Goal: Task Accomplishment & Management: Complete application form

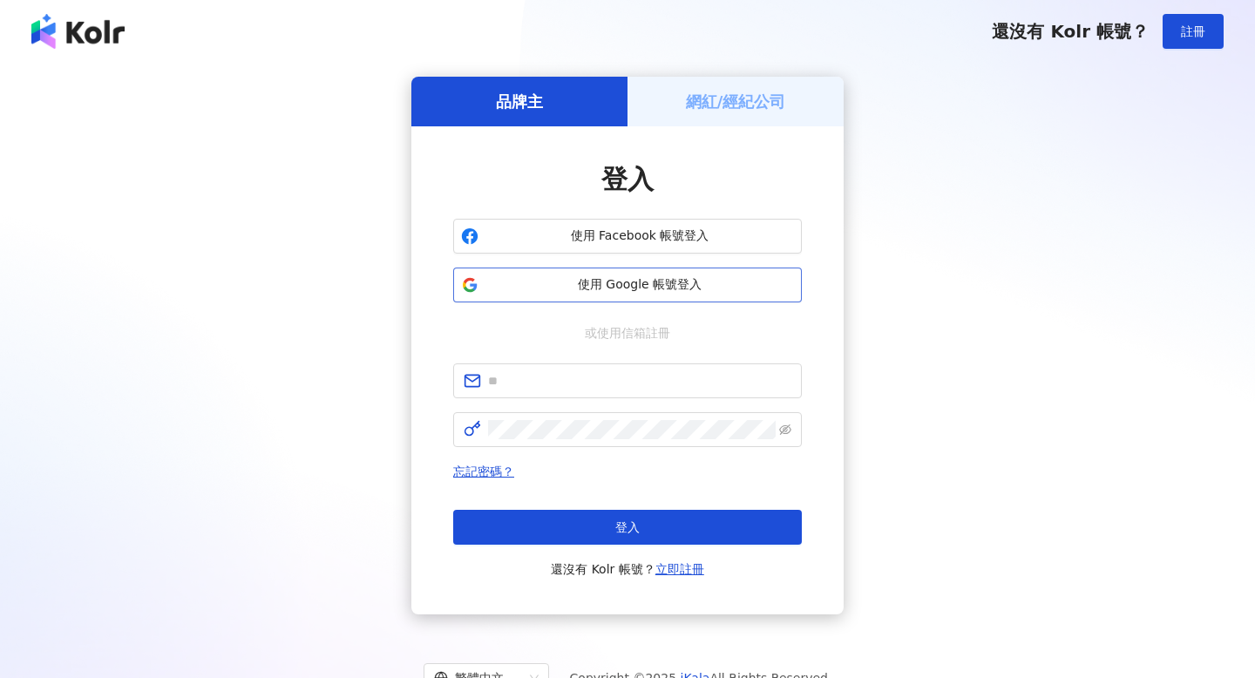
click at [715, 280] on span "使用 Google 帳號登入" at bounding box center [639, 284] width 308 height 17
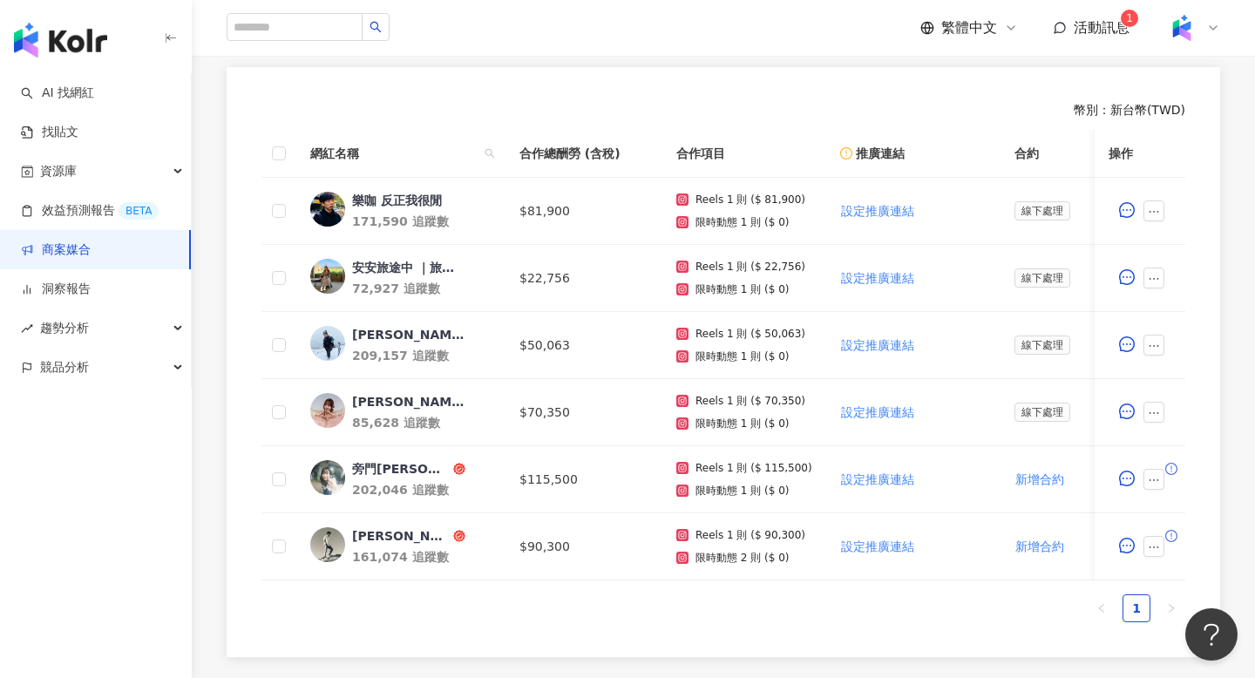
click at [87, 241] on link "商案媒合" at bounding box center [56, 249] width 70 height 17
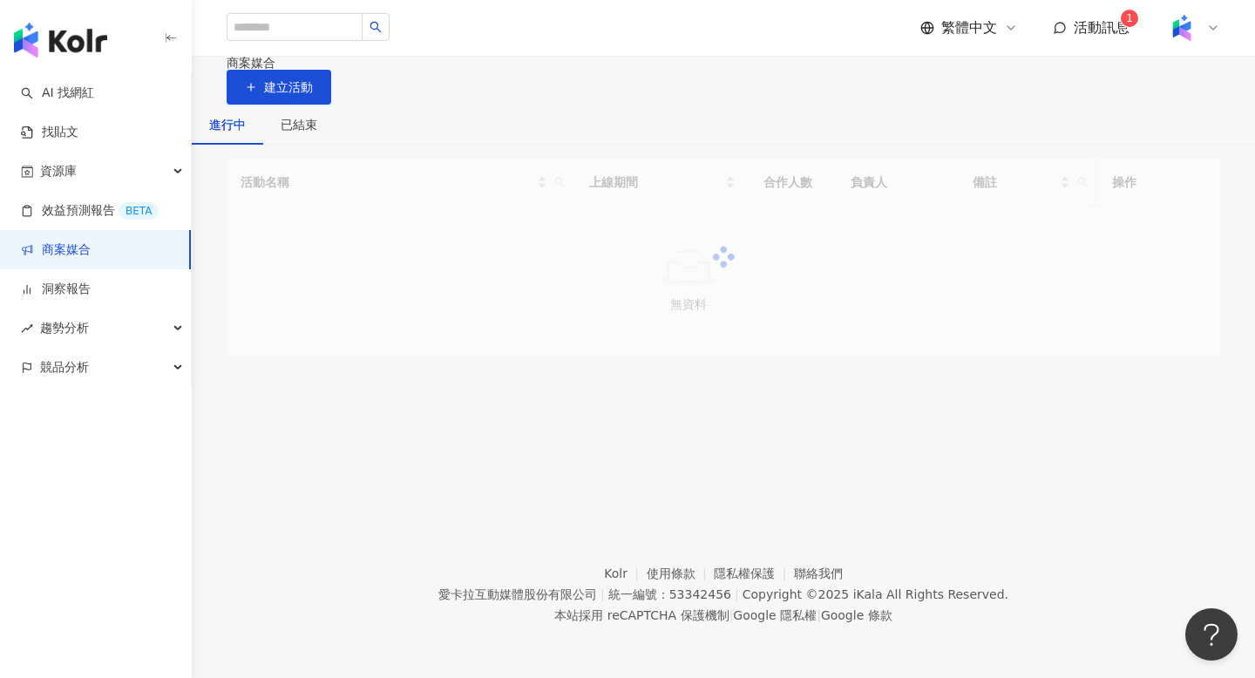
click at [84, 257] on link "商案媒合" at bounding box center [56, 249] width 70 height 17
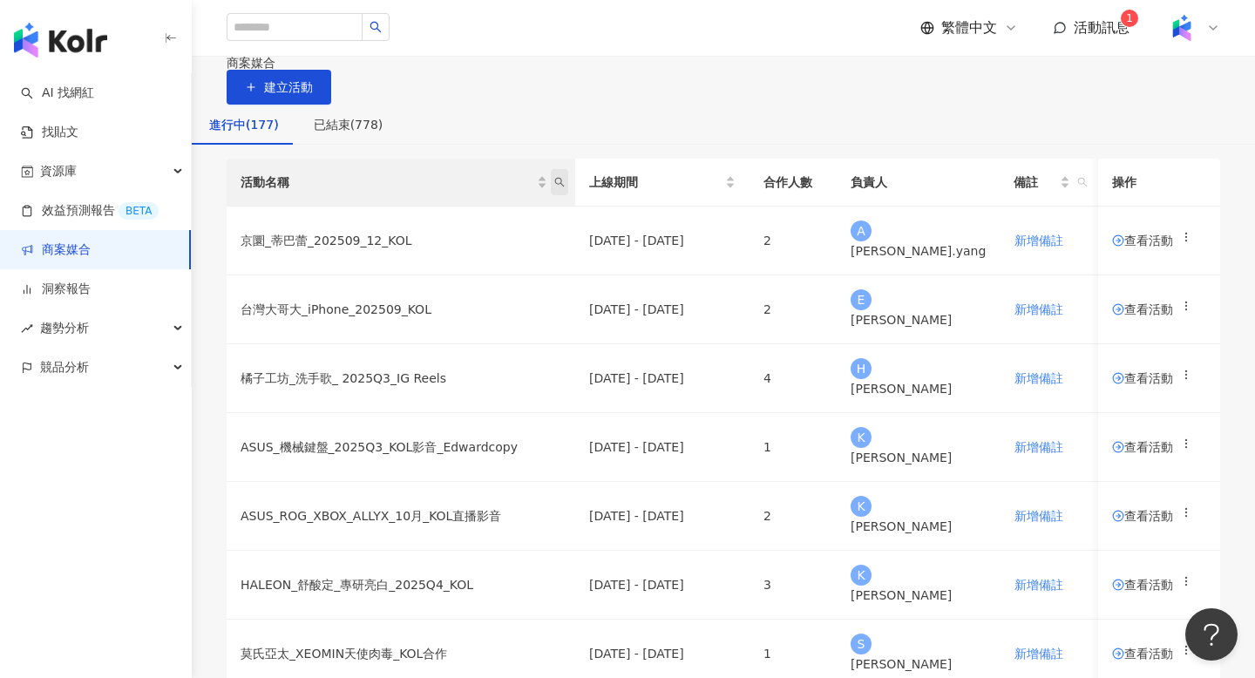
click at [568, 195] on span "活動名稱" at bounding box center [559, 182] width 17 height 26
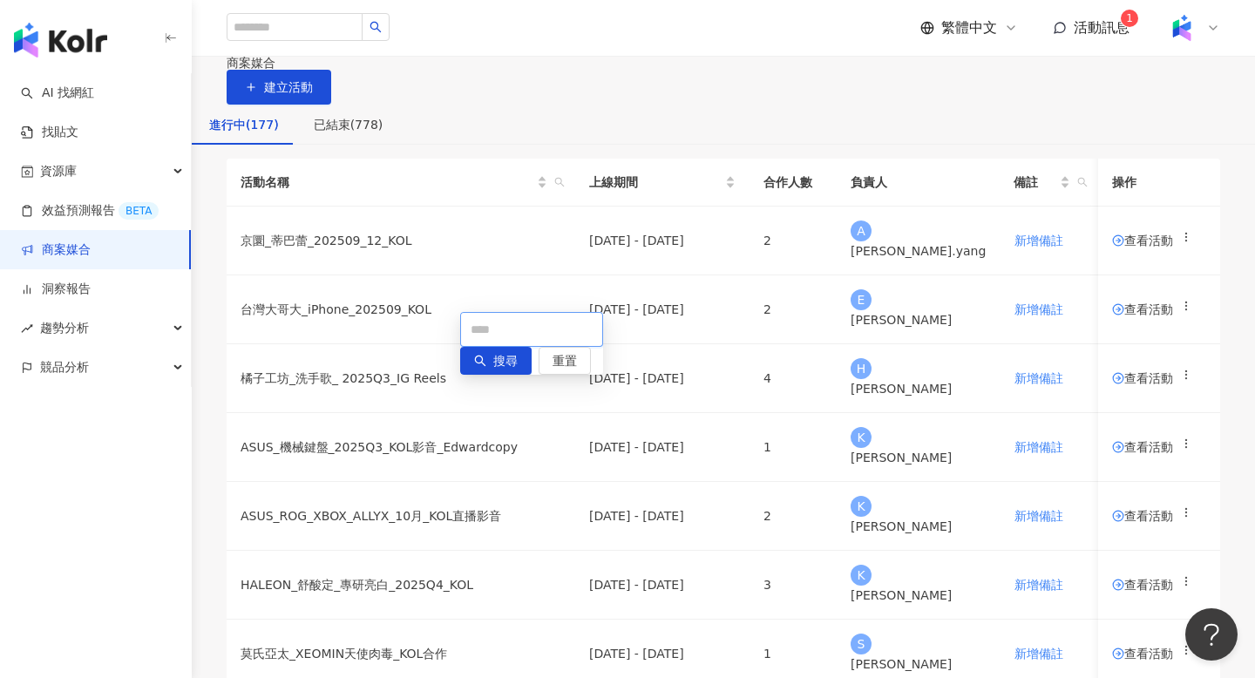
click at [534, 323] on input "text" at bounding box center [531, 329] width 143 height 35
type input "**"
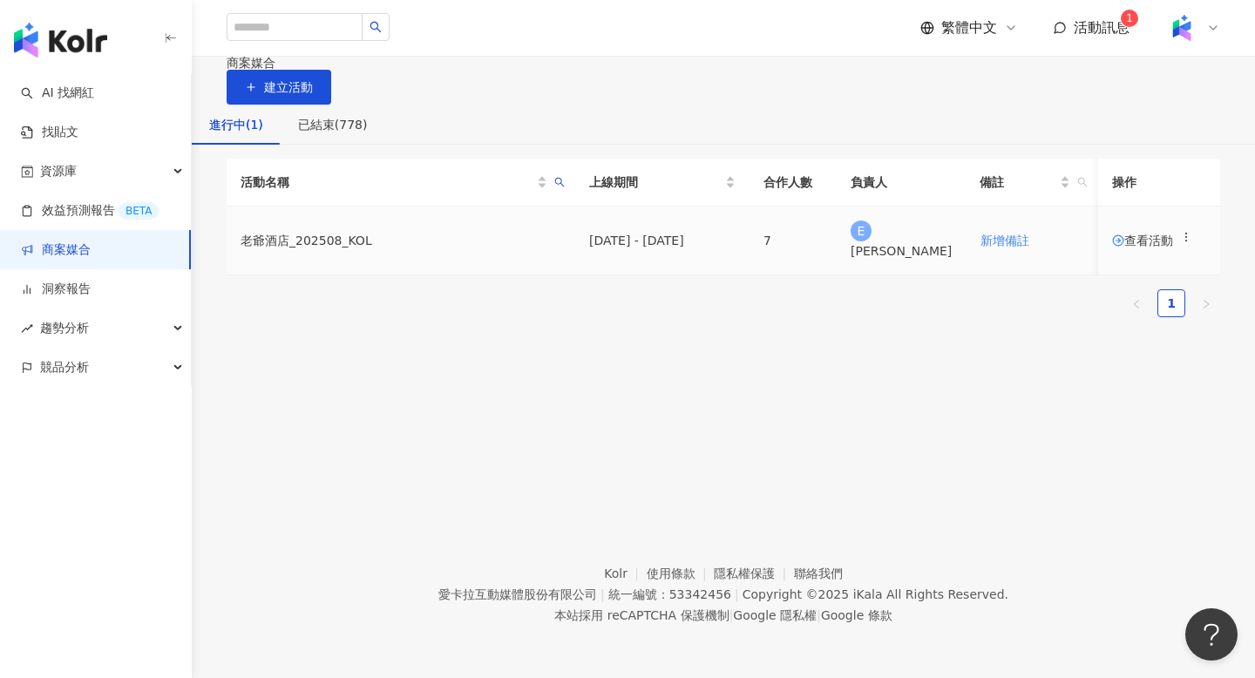
click at [1131, 247] on span "查看活動" at bounding box center [1142, 240] width 61 height 12
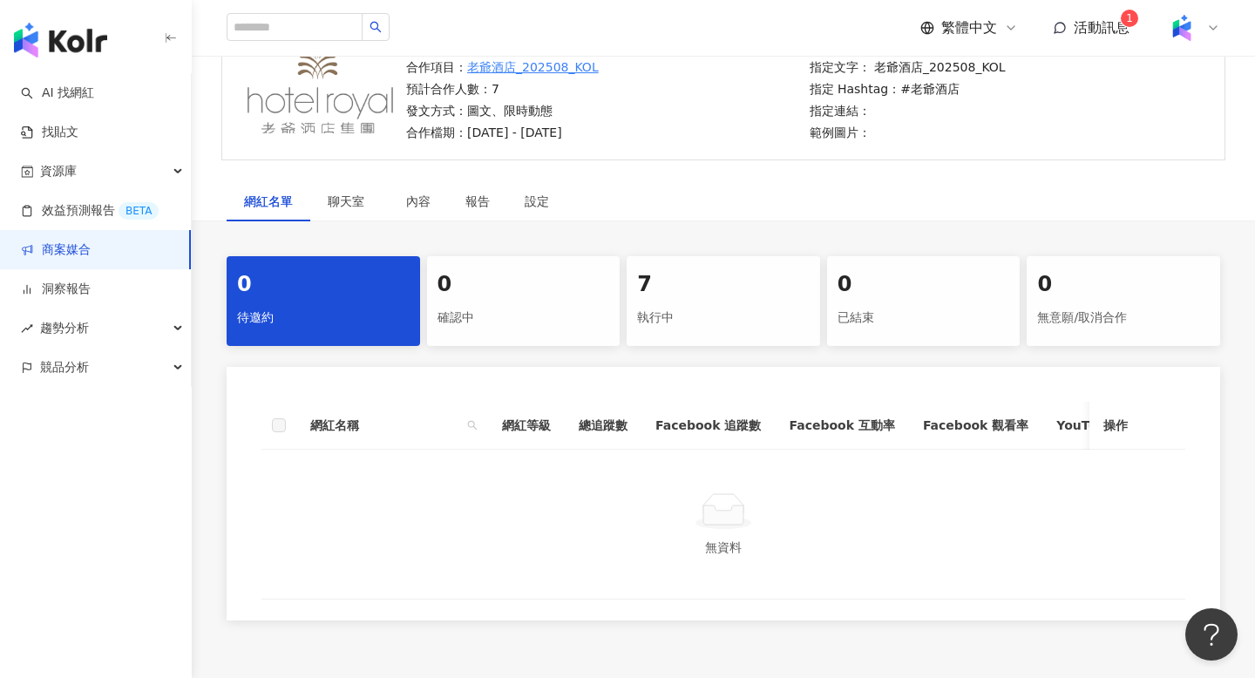
scroll to position [190, 0]
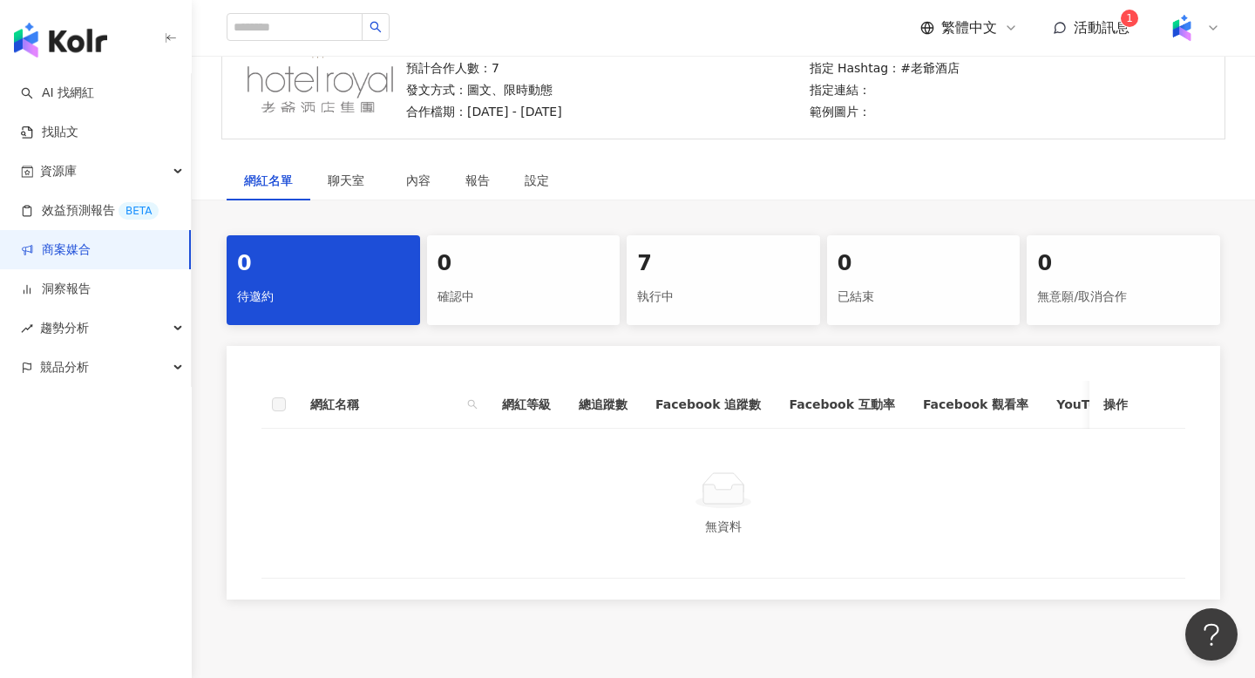
click at [684, 284] on div "執行中" at bounding box center [723, 297] width 173 height 30
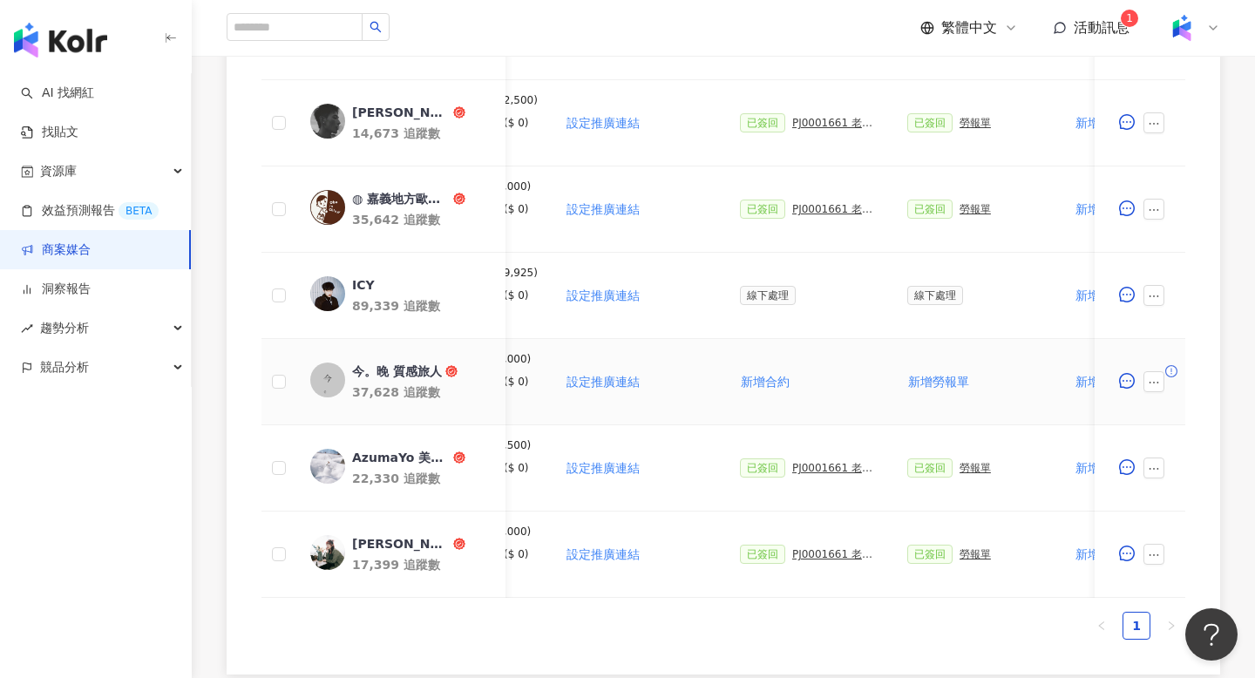
scroll to position [655, 0]
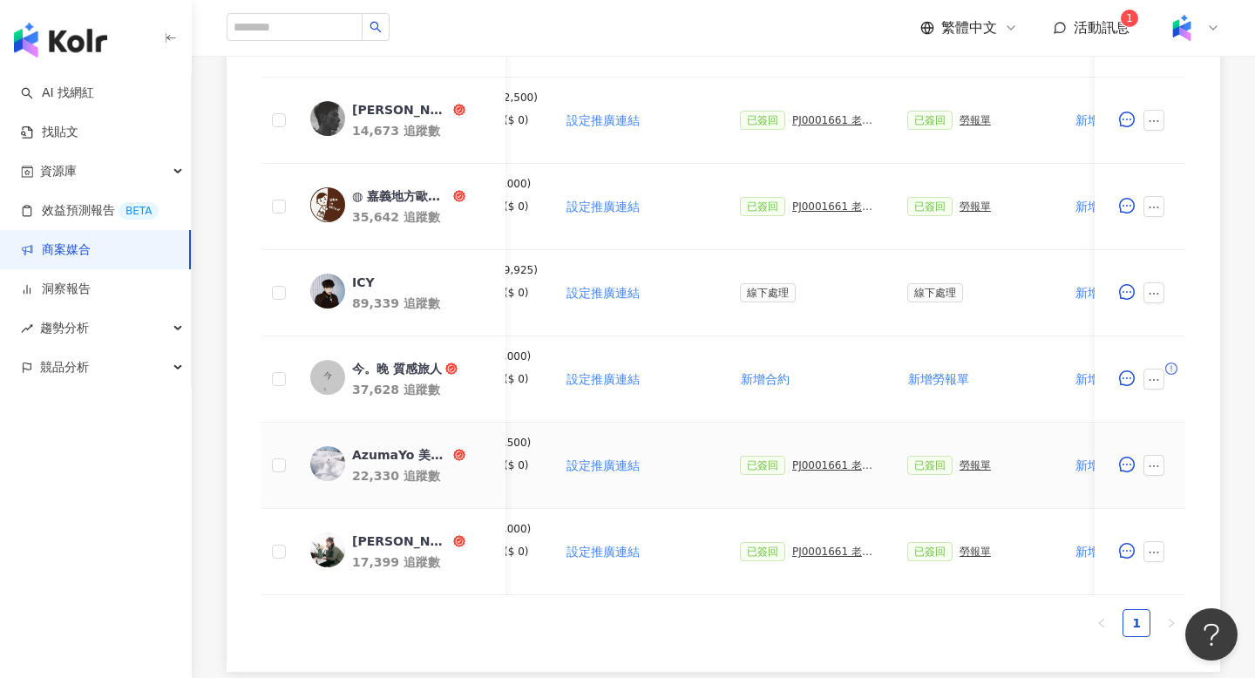
click at [824, 469] on div "PJ0001661 老爺酒店_202508_活動確認單" at bounding box center [835, 465] width 87 height 12
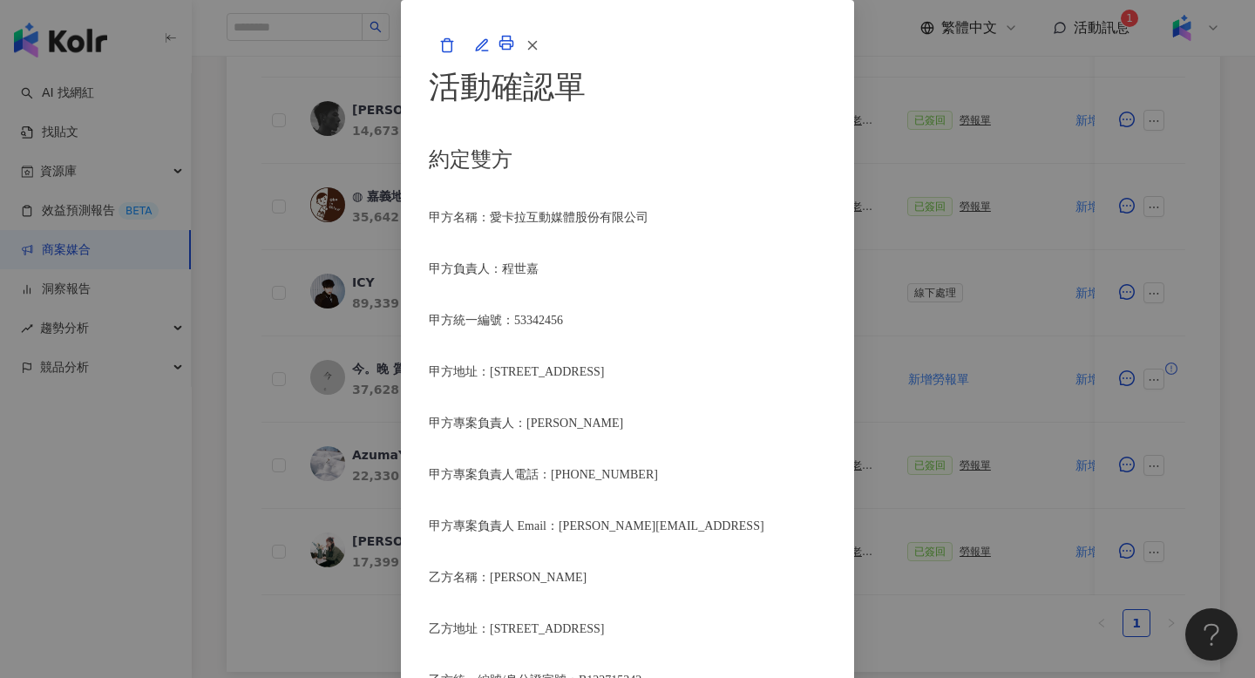
scroll to position [786, 0]
click at [540, 53] on icon "button" at bounding box center [533, 45] width 16 height 16
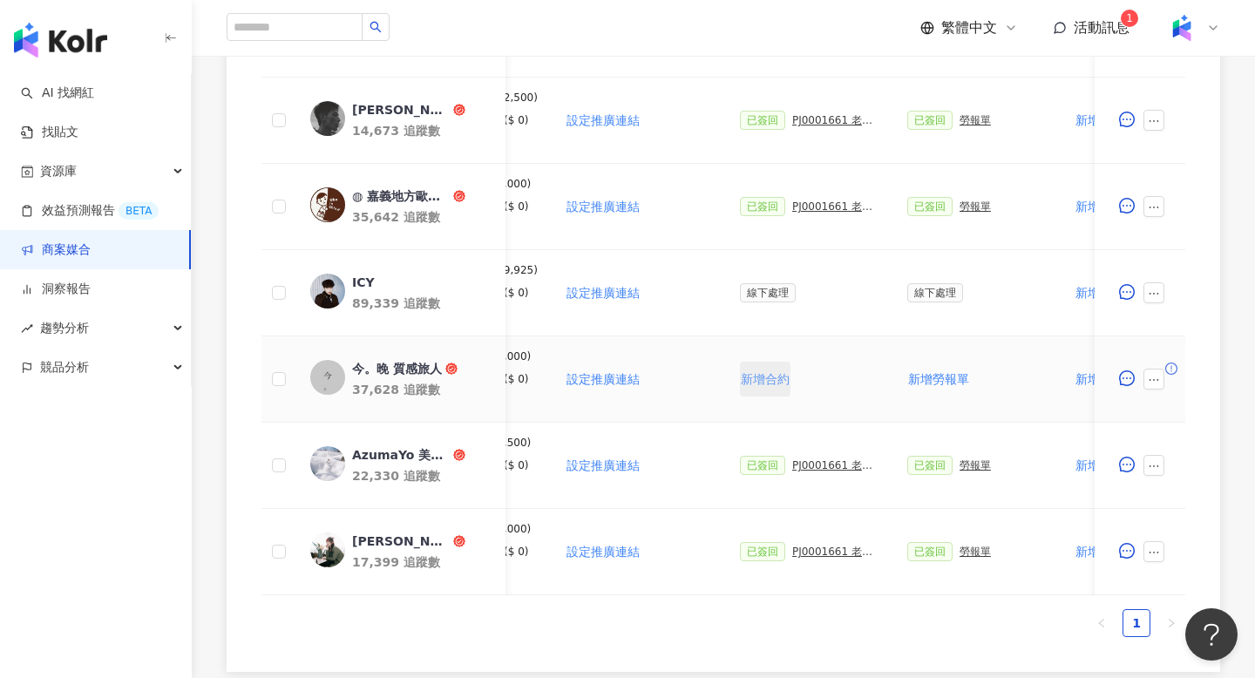
click at [769, 383] on span "新增合約" at bounding box center [765, 379] width 49 height 14
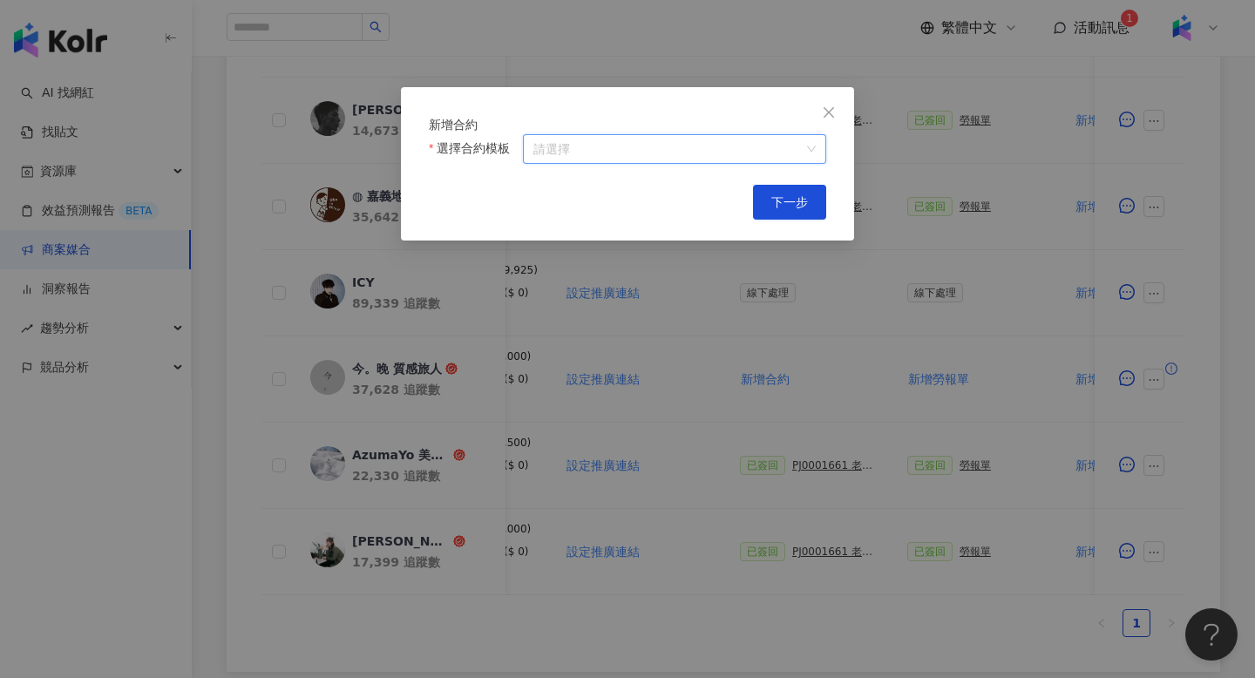
click at [762, 163] on input "選擇合約模板" at bounding box center [674, 149] width 282 height 28
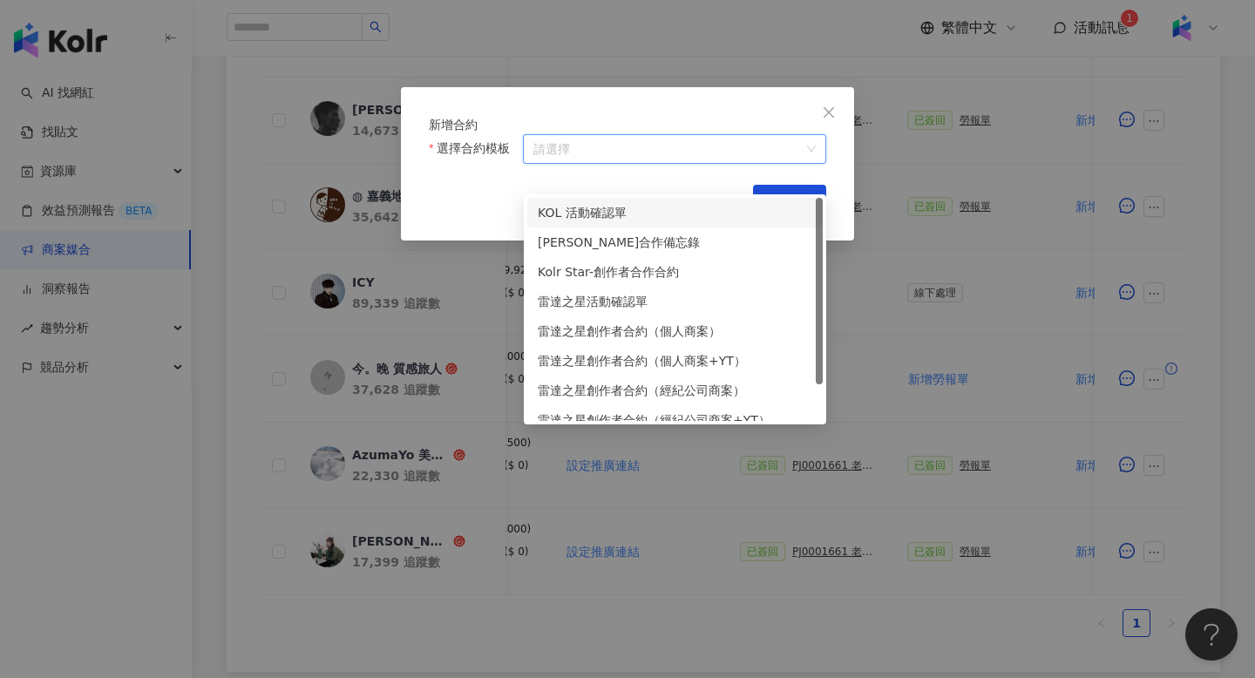
click at [681, 213] on div "KOL 活動確認單" at bounding box center [675, 212] width 274 height 19
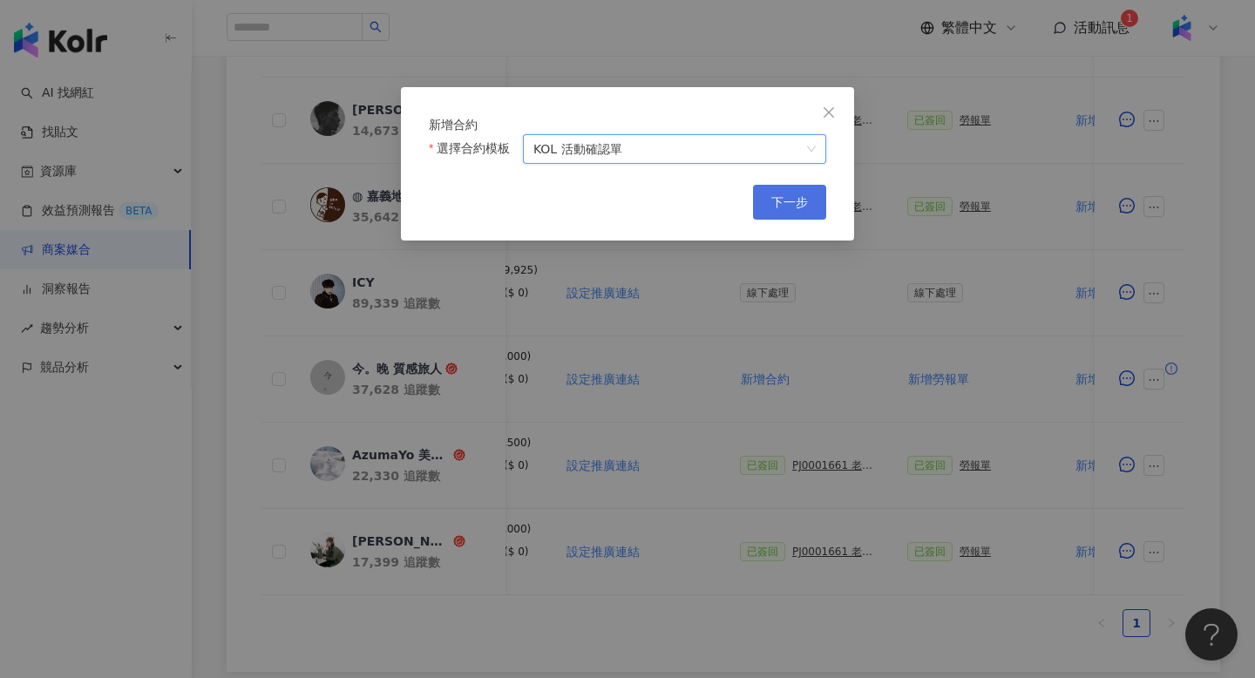
click at [778, 209] on span "下一步" at bounding box center [789, 202] width 37 height 14
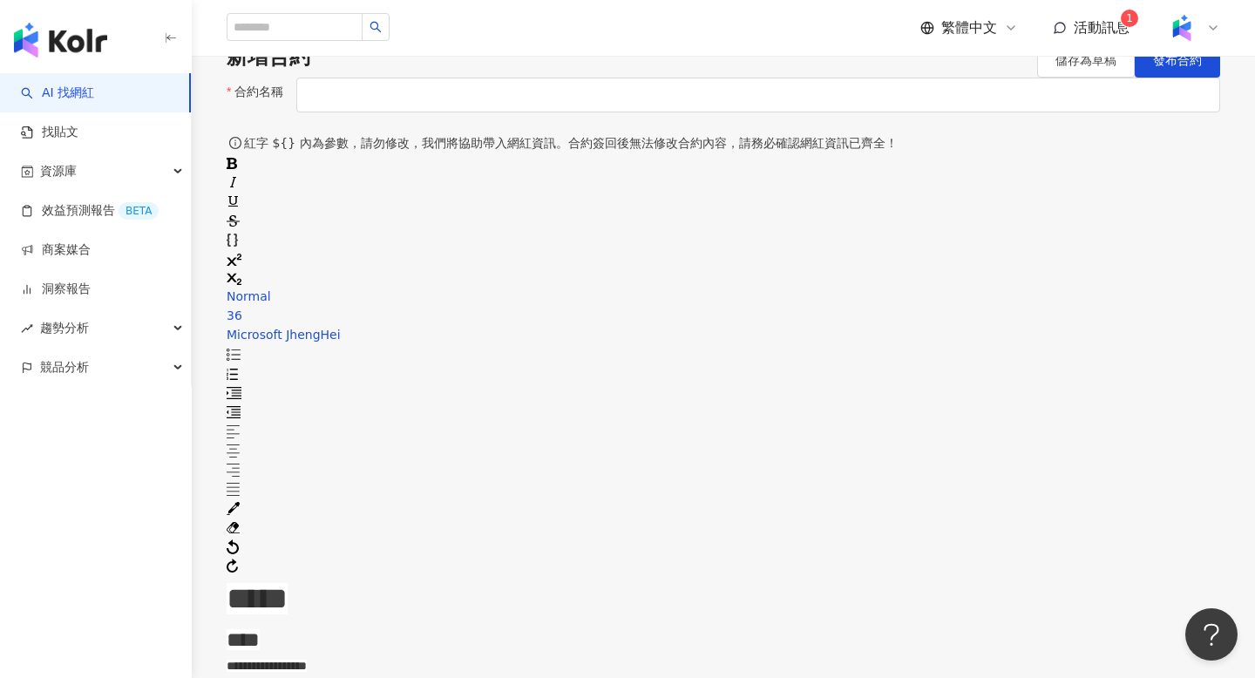
scroll to position [85, 0]
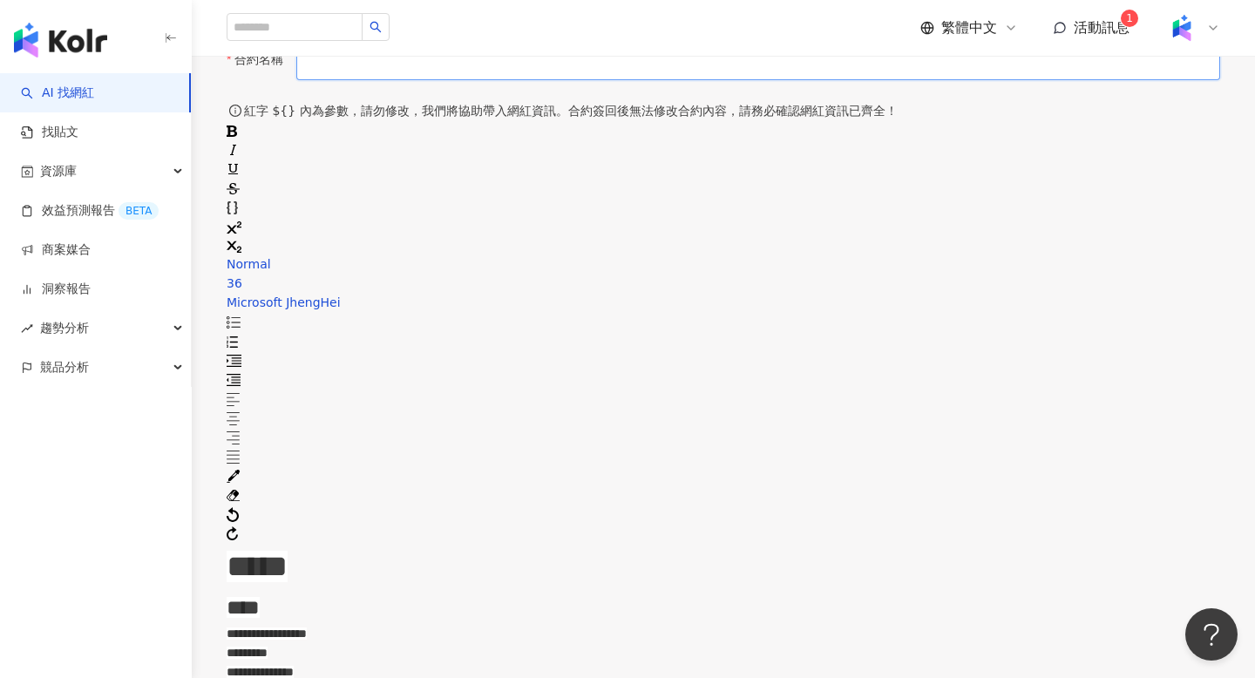
click at [681, 80] on input "合約名稱" at bounding box center [758, 62] width 924 height 35
type input "**********"
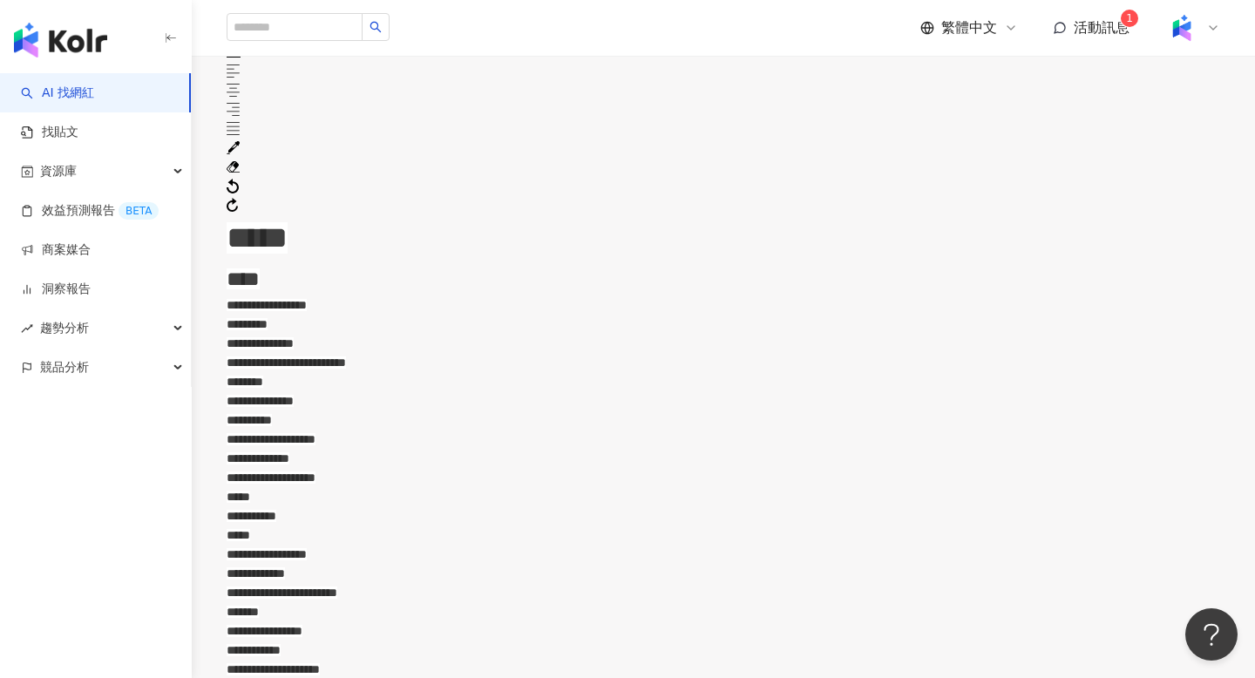
scroll to position [698, 0]
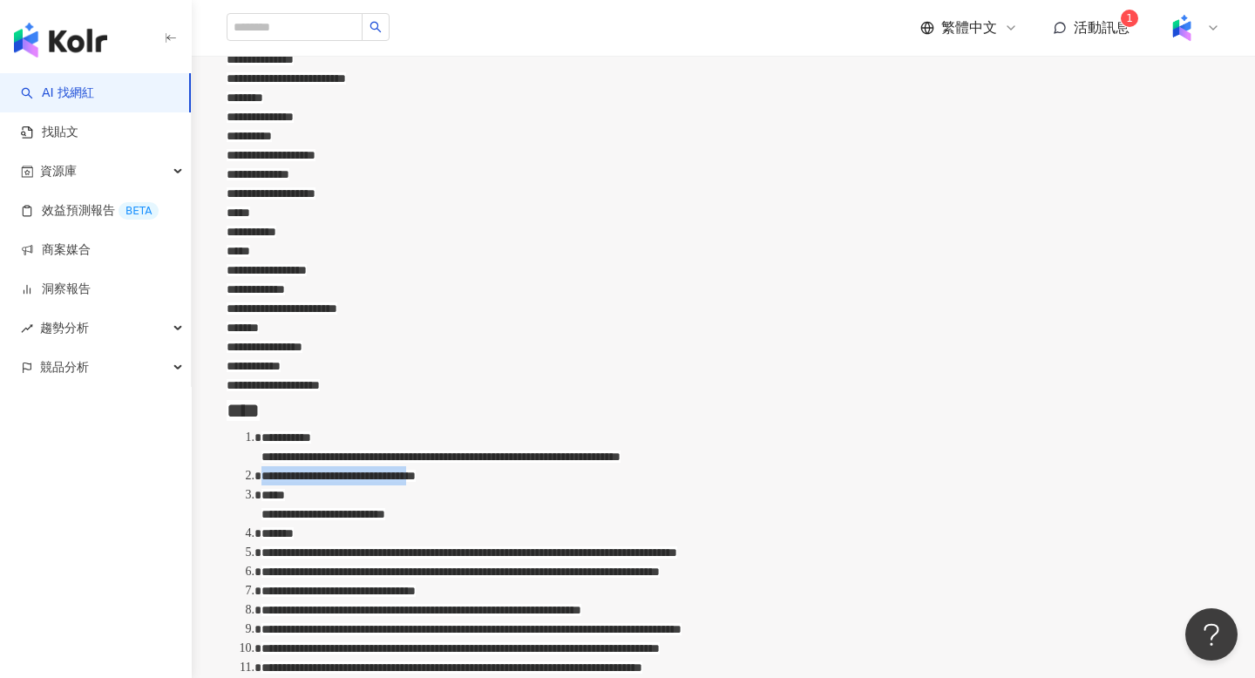
drag, startPoint x: 301, startPoint y: 335, endPoint x: 796, endPoint y: 333, distance: 494.9
click at [796, 466] on div "**********" at bounding box center [740, 475] width 959 height 19
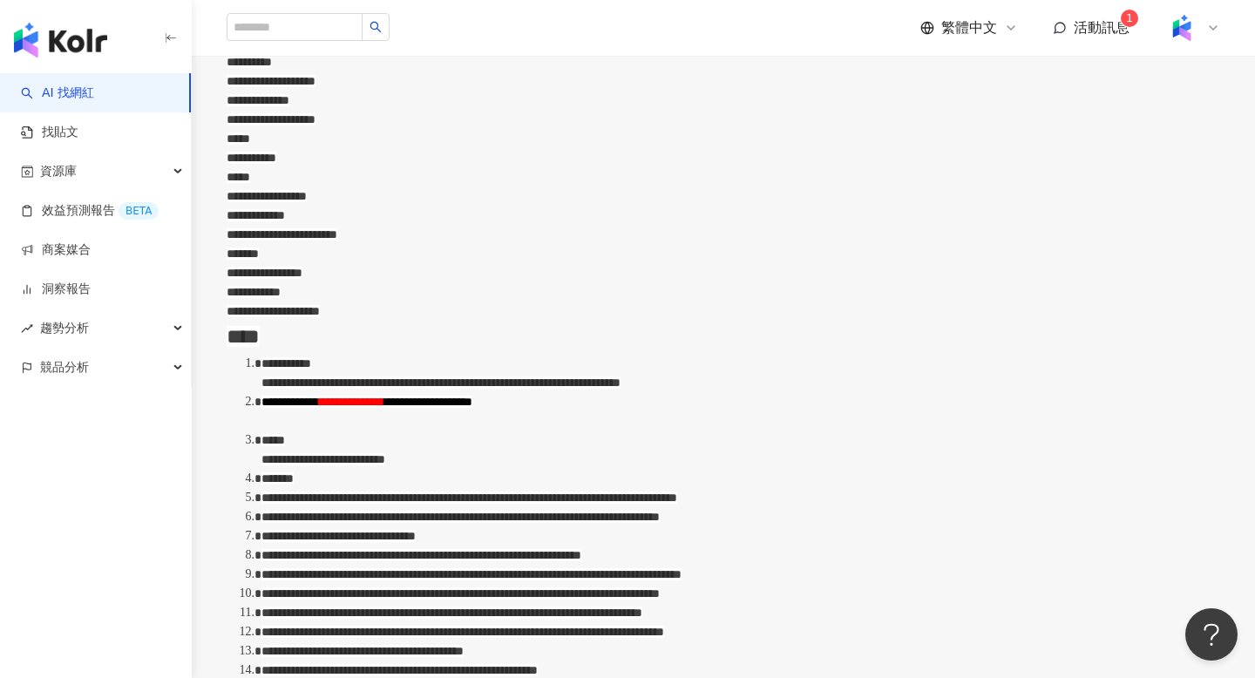
scroll to position [771, 0]
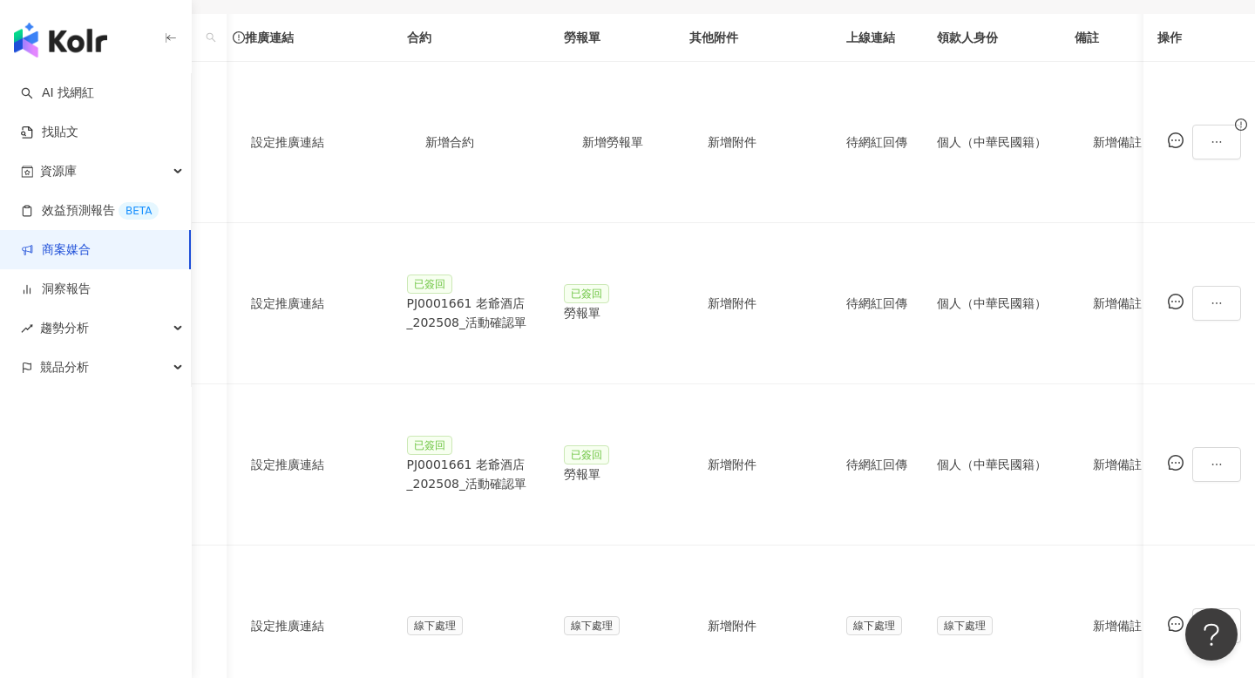
scroll to position [0, 401]
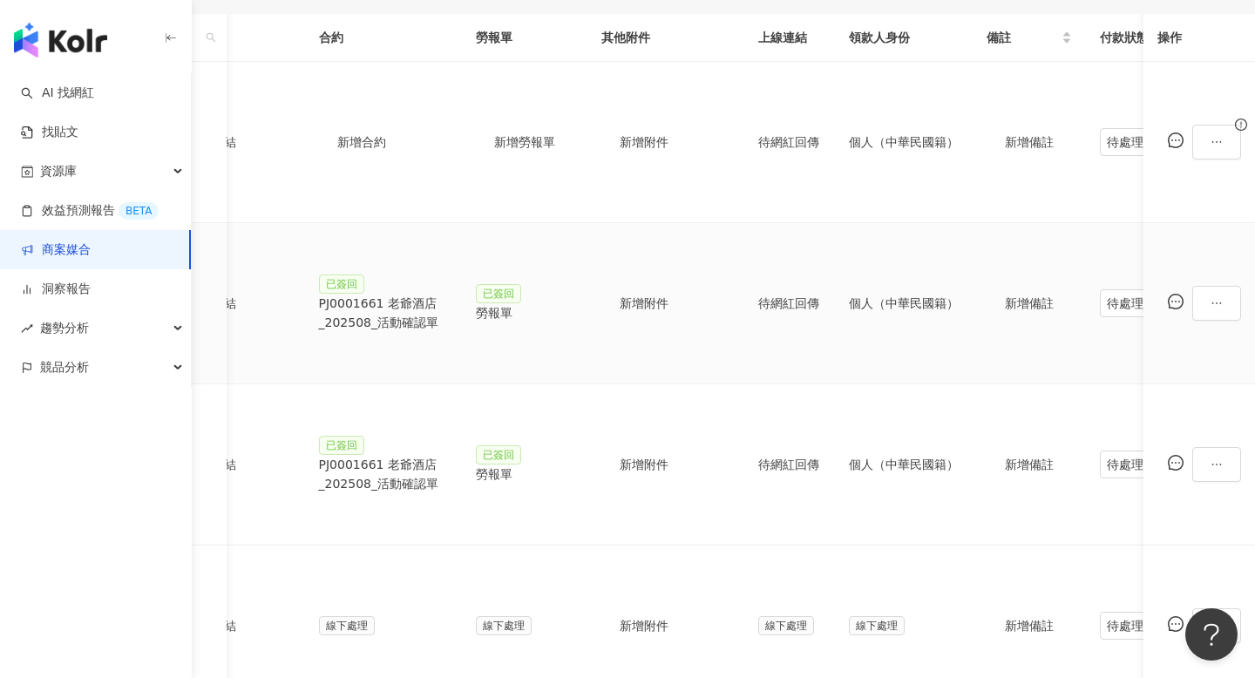
click at [448, 294] on div "PJ0001661 老爺酒店_202508_活動確認單" at bounding box center [383, 313] width 129 height 38
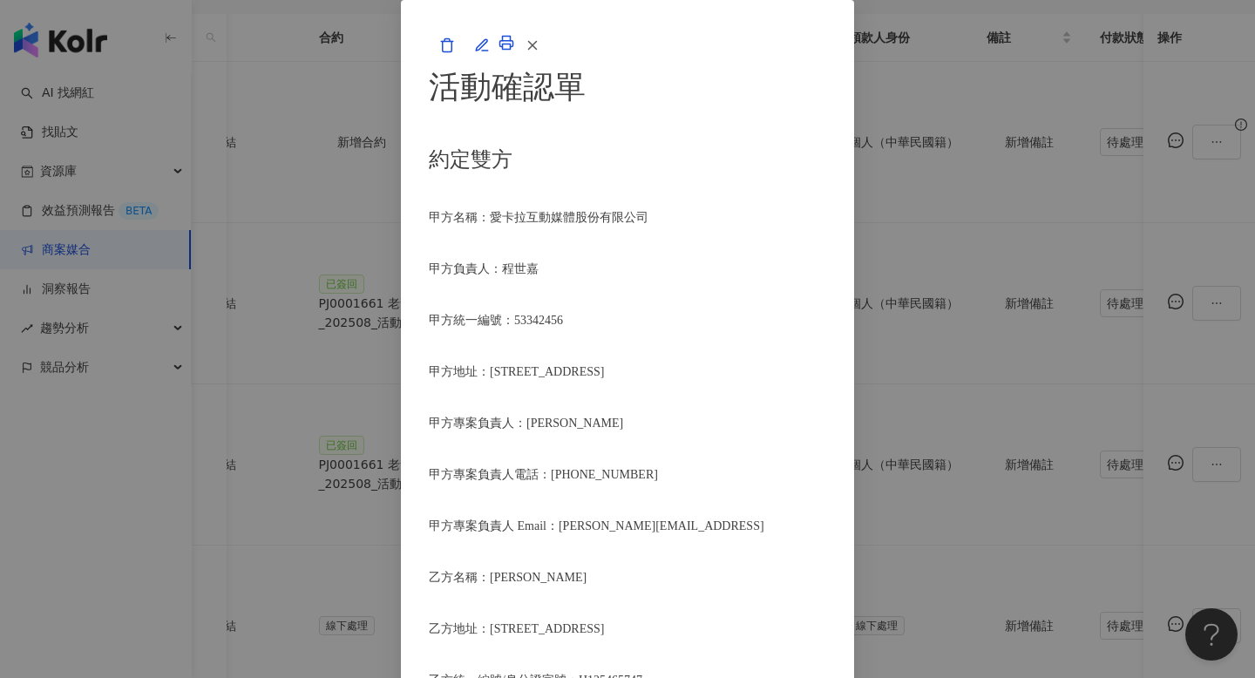
scroll to position [770, 0]
drag, startPoint x: 326, startPoint y: 276, endPoint x: 888, endPoint y: 267, distance: 562.1
copy li "簽署本確認單後，雙方需遵從 老爺酒店_202508_KOL 專案活動條件，不得取消確認單或中途終止。"
drag, startPoint x: 418, startPoint y: 336, endPoint x: 940, endPoint y: 342, distance: 522.0
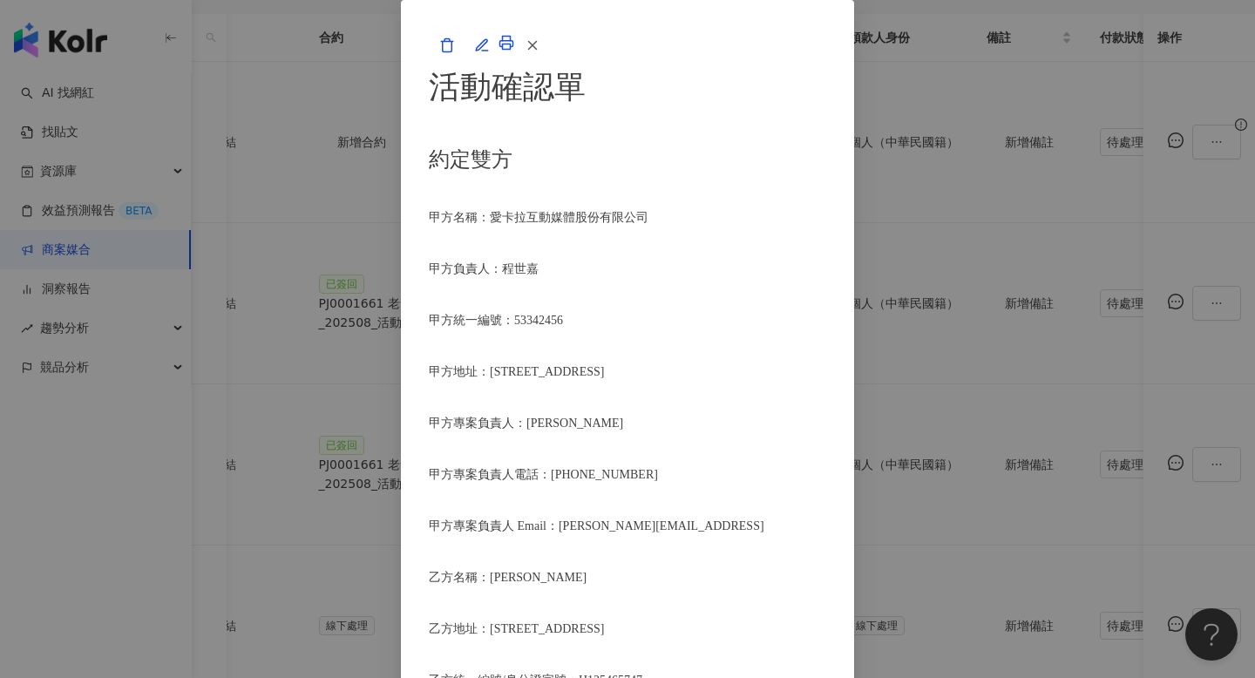
copy span "Instagram圖文一則(Threads同步轉發)＋Instagram限時動態一則(附指定資訊及連結)"
